Goal: Navigation & Orientation: Find specific page/section

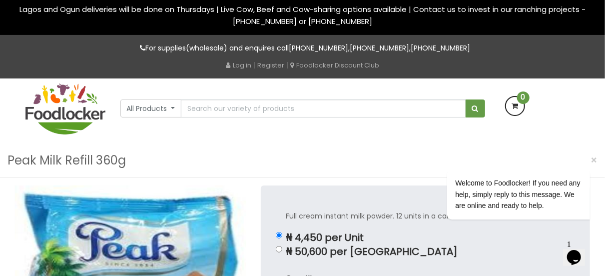
scroll to position [3, 0]
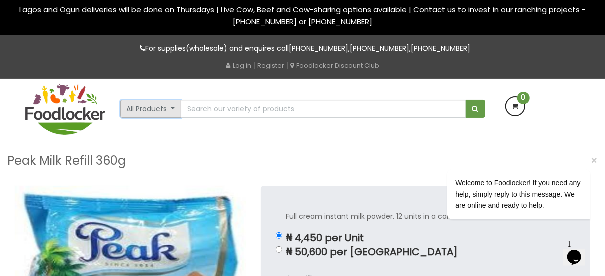
click at [174, 107] on button "All Products" at bounding box center [150, 109] width 61 height 18
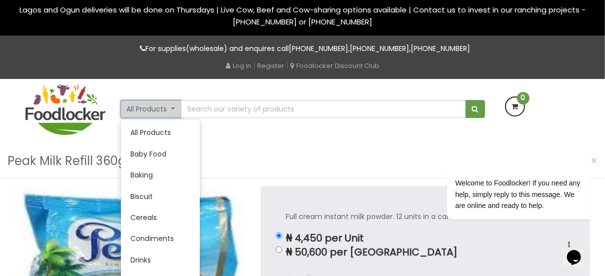
drag, startPoint x: 174, startPoint y: 107, endPoint x: 164, endPoint y: 135, distance: 29.7
click at [164, 118] on div "All Products All Products Baby Food Baking Biscuit Cereals Drinks" at bounding box center [150, 109] width 61 height 18
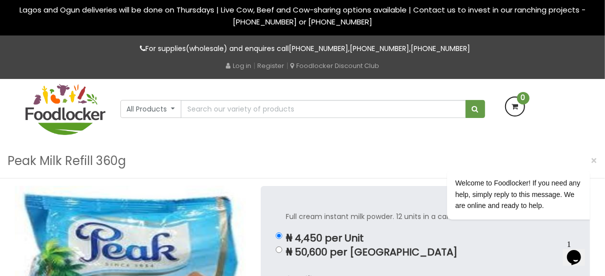
click at [164, 135] on div "All Products All Products Baby Food Baking Biscuit" at bounding box center [302, 111] width 569 height 65
click at [169, 112] on button "All Products" at bounding box center [150, 109] width 61 height 18
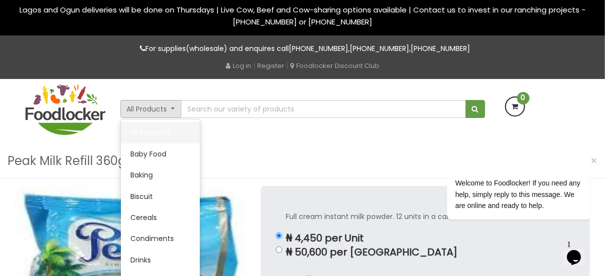
click at [162, 131] on link "All Products" at bounding box center [160, 132] width 79 height 21
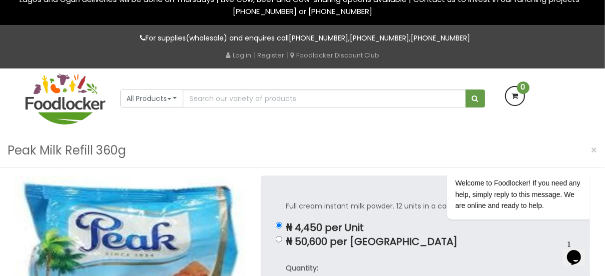
scroll to position [13, 0]
